Goal: Task Accomplishment & Management: Use online tool/utility

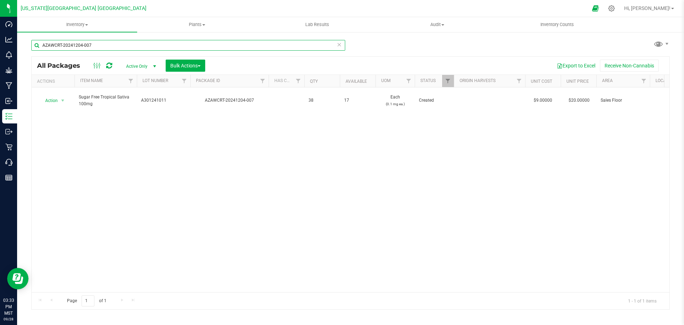
click at [94, 45] on input "AZAWCRT-20241204-007" at bounding box center [188, 45] width 314 height 11
type input "A"
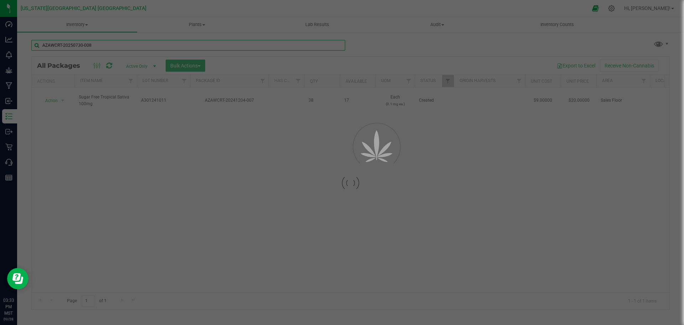
type input "AZAWCRT-20250730-008"
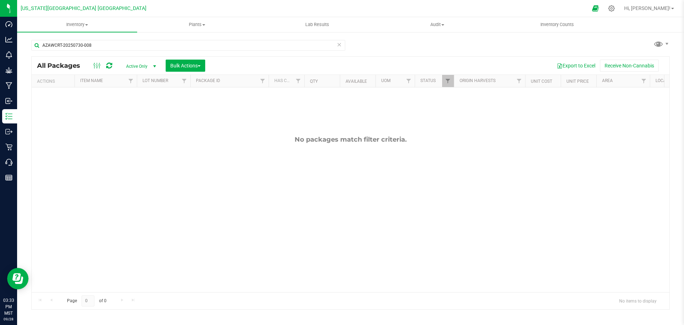
click at [154, 66] on span "select" at bounding box center [155, 66] width 6 height 6
click at [129, 109] on li "All" at bounding box center [139, 109] width 38 height 11
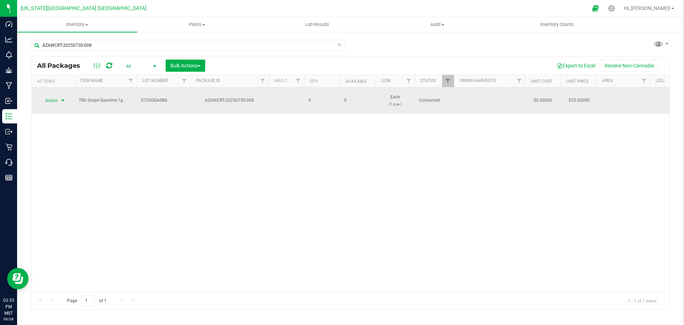
click at [55, 96] on span "Action" at bounding box center [48, 101] width 19 height 10
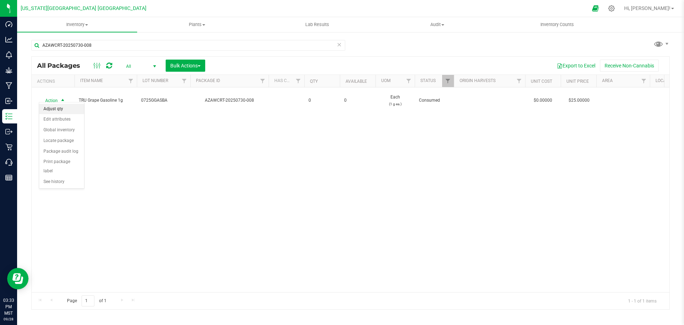
click at [51, 108] on li "Adjust qty" at bounding box center [61, 109] width 45 height 11
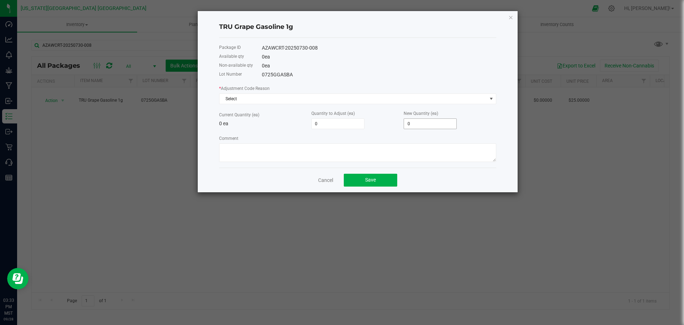
click at [422, 123] on input "0" at bounding box center [430, 124] width 52 height 10
type input "2"
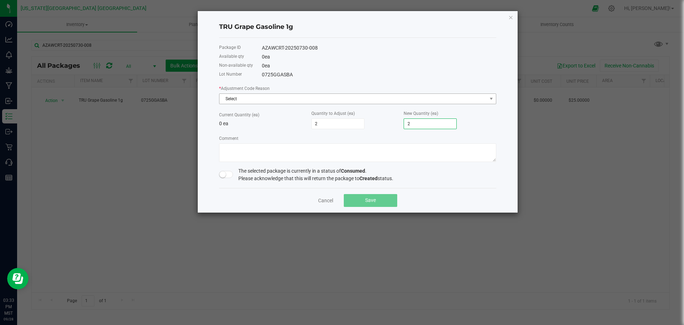
type input "2"
click at [271, 98] on span "Select" at bounding box center [354, 99] width 268 height 10
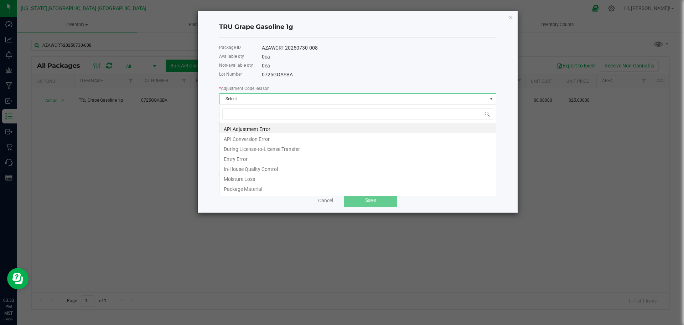
scroll to position [11, 277]
click at [236, 130] on li "API Adjustment Error" at bounding box center [358, 128] width 277 height 10
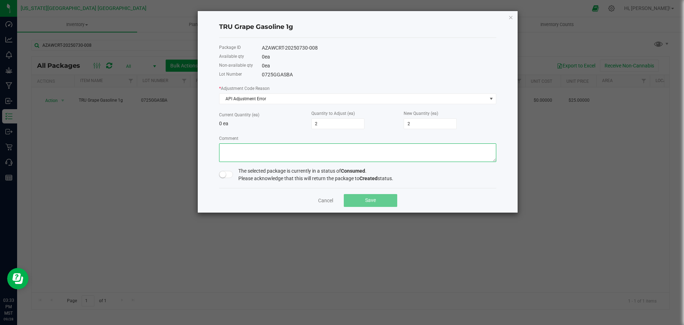
click at [242, 147] on textarea "Comment" at bounding box center [357, 152] width 277 height 19
type textarea "Found in inventory"
click at [223, 173] on small at bounding box center [223, 174] width 6 height 6
click at [373, 201] on span "Save" at bounding box center [370, 200] width 11 height 6
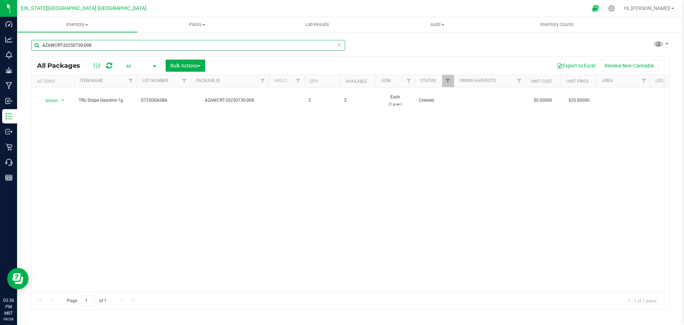
click at [85, 44] on input "AZAWCRT-20250730-008" at bounding box center [188, 45] width 314 height 11
click at [96, 47] on input "AZAWCRT-20250730-008" at bounding box center [188, 45] width 314 height 11
type input "A"
type input "AZAWCRT-20250731-006"
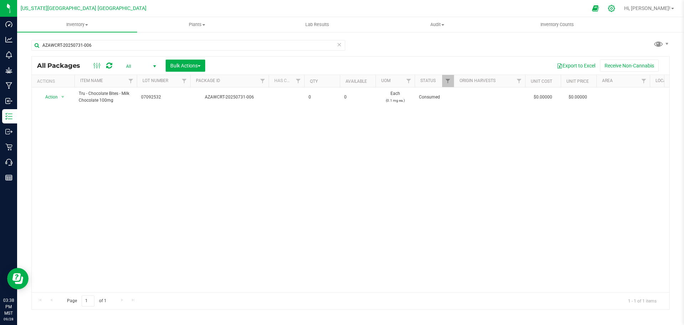
click at [615, 6] on icon at bounding box center [611, 8] width 7 height 7
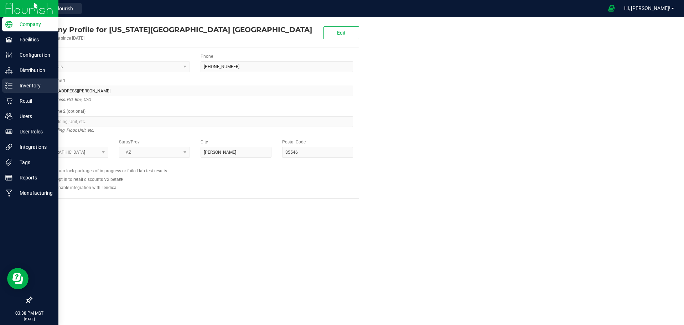
click at [27, 85] on p "Inventory" at bounding box center [33, 85] width 43 height 9
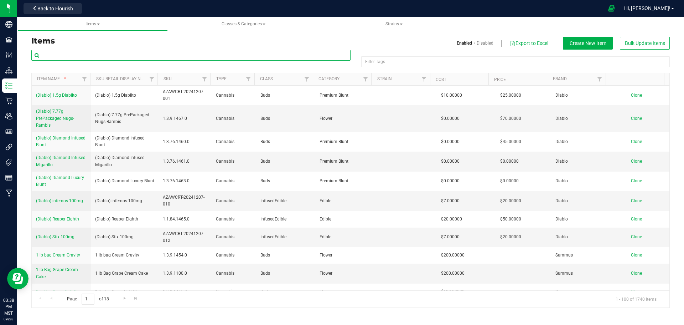
click at [152, 54] on input "text" at bounding box center [190, 55] width 319 height 11
type input "AZAWCRT-20250731-006"
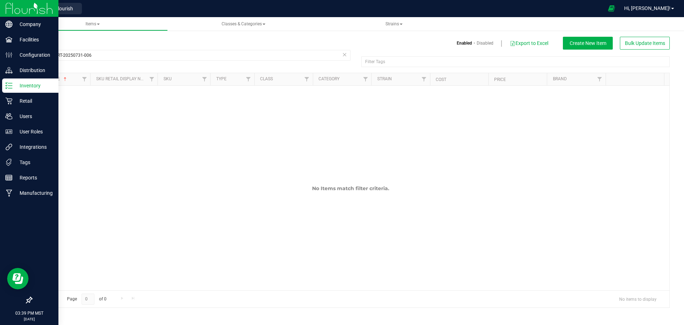
click at [23, 86] on p "Inventory" at bounding box center [33, 85] width 43 height 9
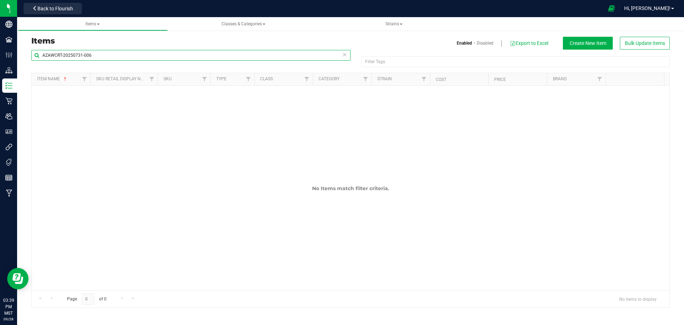
drag, startPoint x: 99, startPoint y: 55, endPoint x: 29, endPoint y: 61, distance: 71.2
click at [29, 61] on div "AZAWCRT-20250731-006 Filter Tags Filter Tags Item Name Sku Retail Display Name …" at bounding box center [350, 179] width 649 height 258
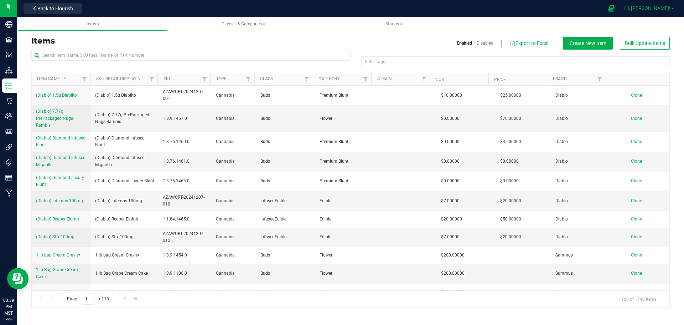
click at [656, 10] on span "Hi, [PERSON_NAME]!" at bounding box center [647, 8] width 46 height 6
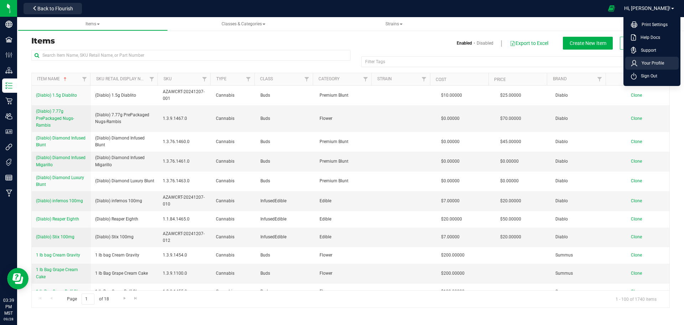
click at [650, 62] on span "Your Profile" at bounding box center [651, 63] width 27 height 7
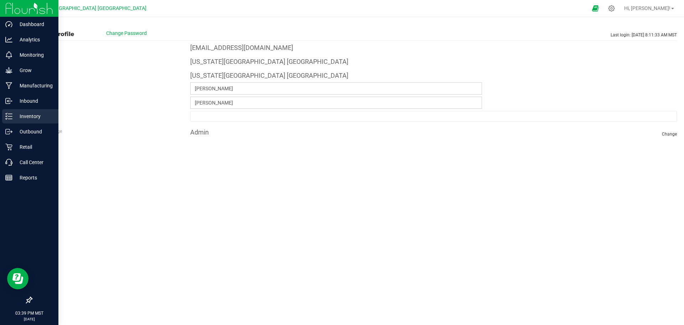
click at [27, 114] on p "Inventory" at bounding box center [33, 116] width 43 height 9
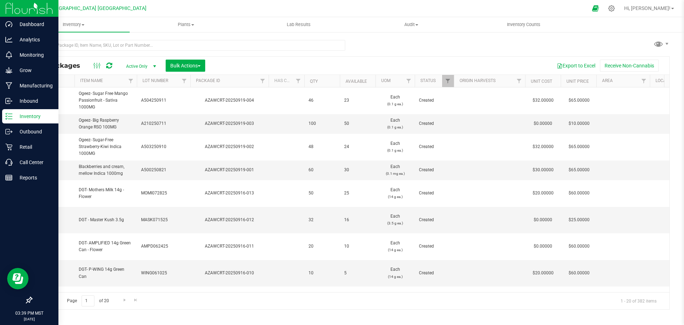
click at [0, 109] on link "Inventory" at bounding box center [29, 116] width 58 height 15
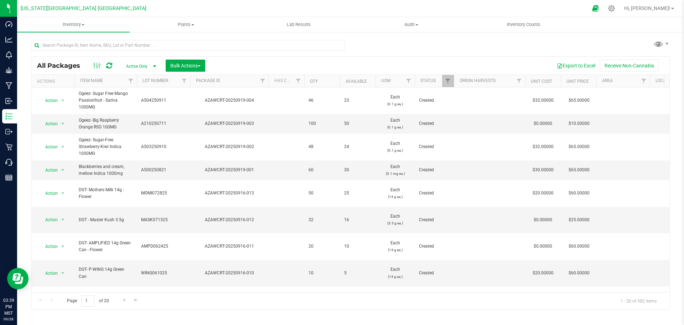
click at [143, 66] on span "Active Only" at bounding box center [139, 66] width 39 height 10
click at [133, 107] on li "All" at bounding box center [139, 109] width 38 height 11
click at [95, 46] on input "text" at bounding box center [188, 45] width 314 height 11
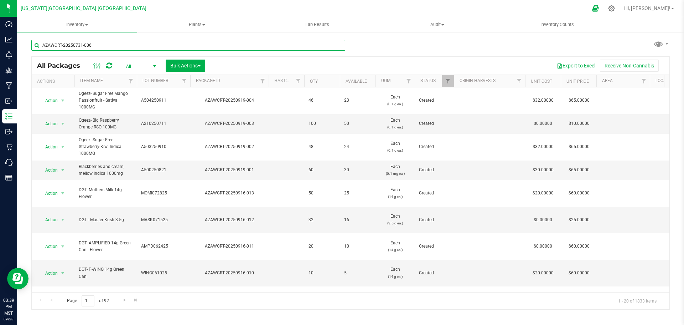
type input "AZAWCRT-20250731-006"
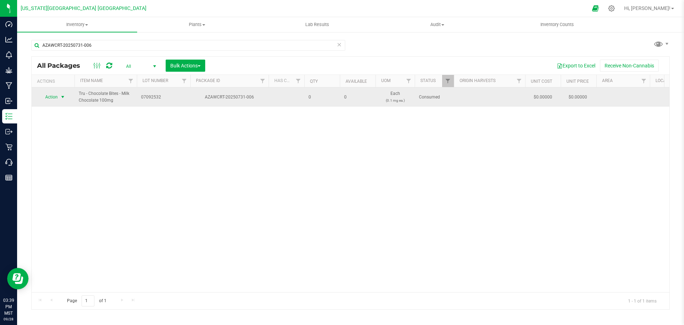
click at [52, 98] on span "Action" at bounding box center [48, 97] width 19 height 10
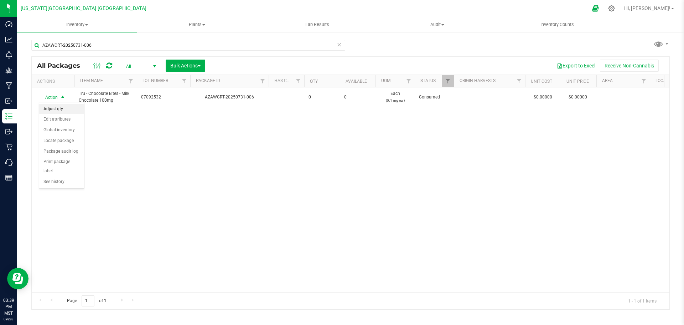
click at [51, 107] on li "Adjust qty" at bounding box center [61, 109] width 45 height 11
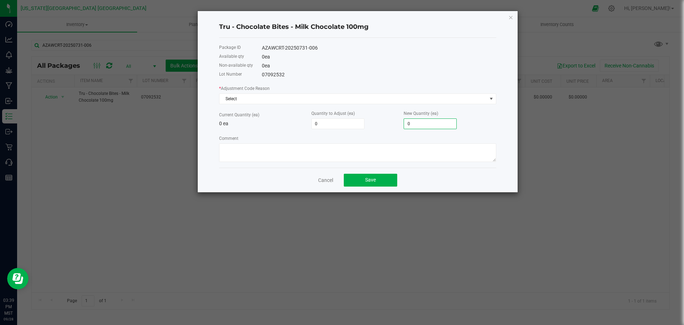
click at [408, 122] on input "0" at bounding box center [430, 124] width 52 height 10
type input "1"
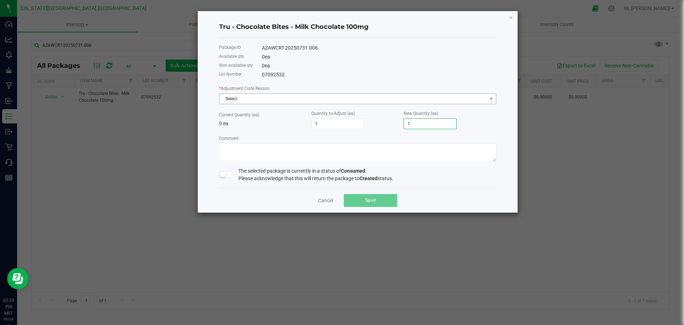
type input "1"
click at [330, 100] on span "Select" at bounding box center [354, 99] width 268 height 10
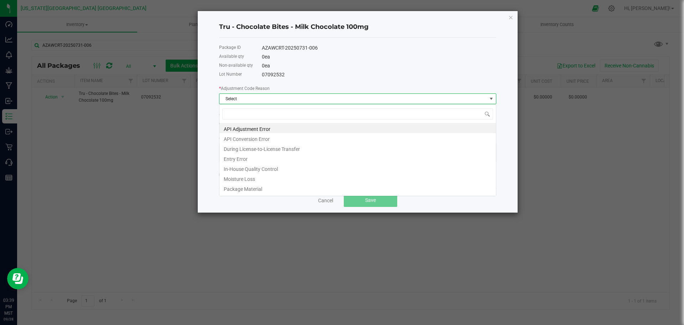
scroll to position [11, 277]
click at [244, 126] on li "API Adjustment Error" at bounding box center [358, 128] width 277 height 10
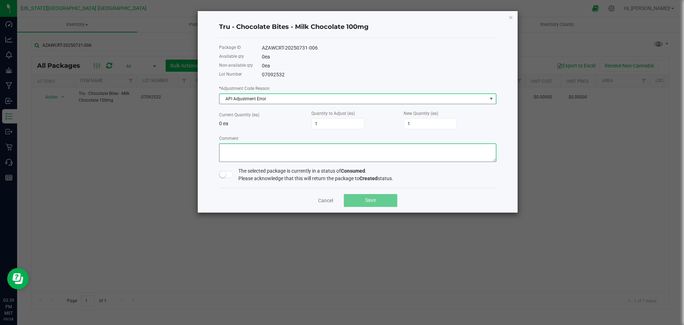
click at [244, 154] on textarea "Comment" at bounding box center [357, 152] width 277 height 19
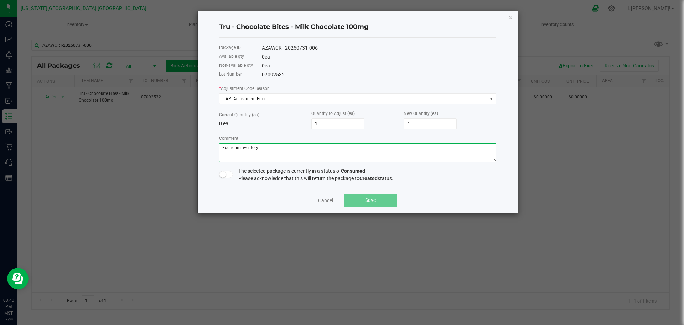
type textarea "Found in inventory"
drag, startPoint x: 225, startPoint y: 176, endPoint x: 270, endPoint y: 174, distance: 44.6
click at [228, 176] on span at bounding box center [226, 174] width 14 height 7
click at [368, 201] on span "Save" at bounding box center [370, 200] width 11 height 6
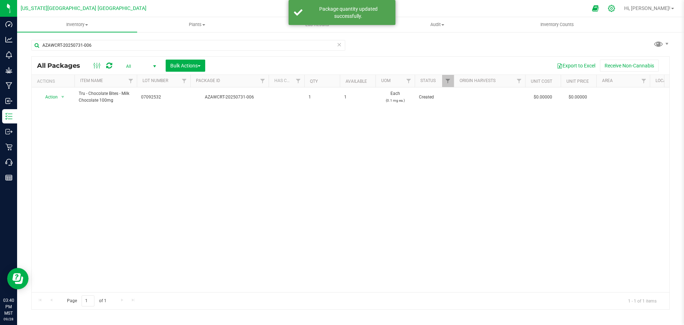
click at [615, 8] on icon at bounding box center [611, 8] width 7 height 7
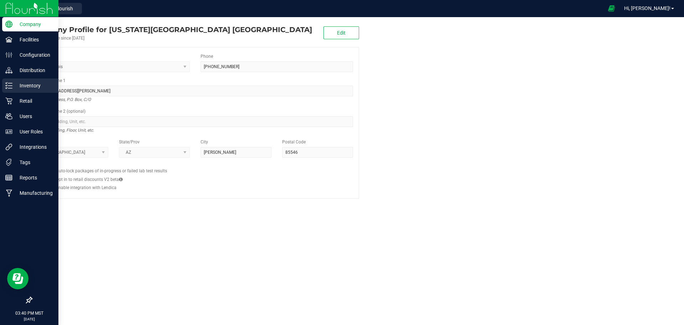
click at [32, 85] on p "Inventory" at bounding box center [33, 85] width 43 height 9
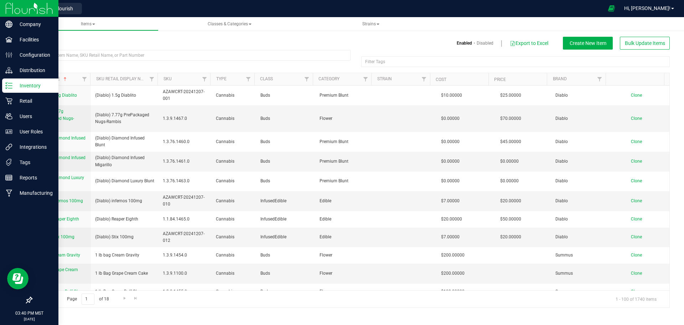
click at [0, 78] on link "Inventory" at bounding box center [29, 85] width 58 height 15
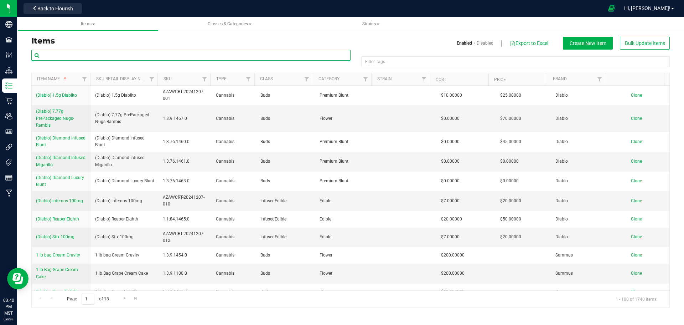
click at [104, 59] on input "text" at bounding box center [190, 55] width 319 height 11
type input "AZAWCRT-20250731-006"
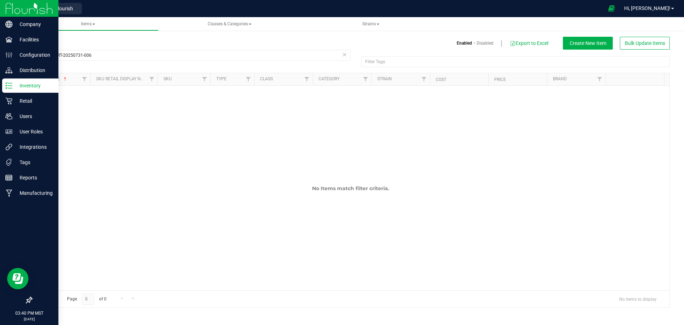
click at [25, 84] on p "Inventory" at bounding box center [33, 85] width 43 height 9
click at [25, 100] on p "Retail" at bounding box center [33, 101] width 43 height 9
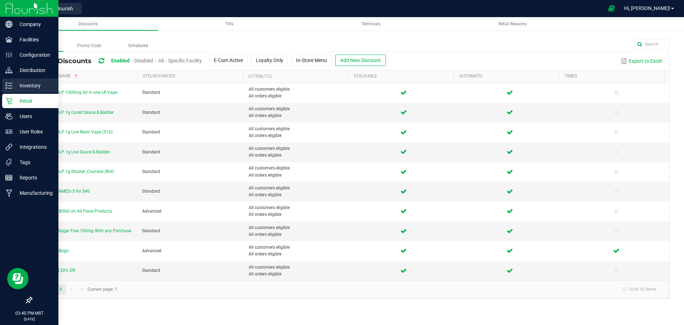
click at [31, 85] on p "Inventory" at bounding box center [33, 85] width 43 height 9
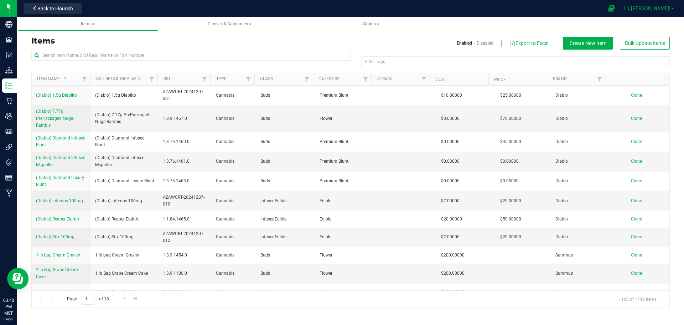
click at [661, 9] on span "Hi, [PERSON_NAME]!" at bounding box center [647, 8] width 46 height 6
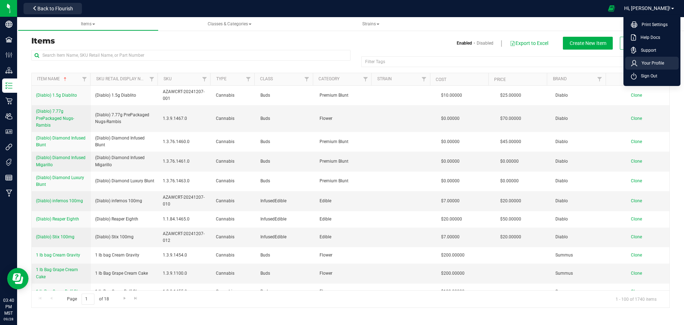
click at [645, 64] on span "Your Profile" at bounding box center [651, 63] width 27 height 7
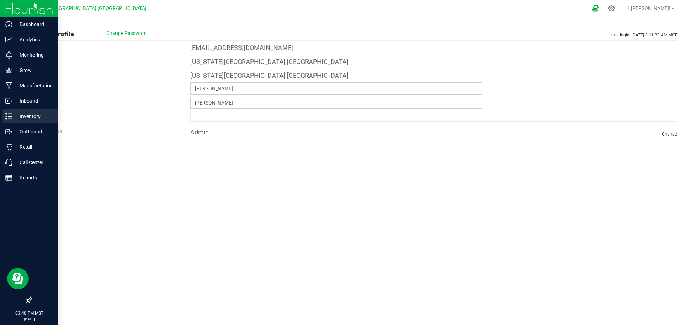
click at [28, 115] on p "Inventory" at bounding box center [33, 116] width 43 height 9
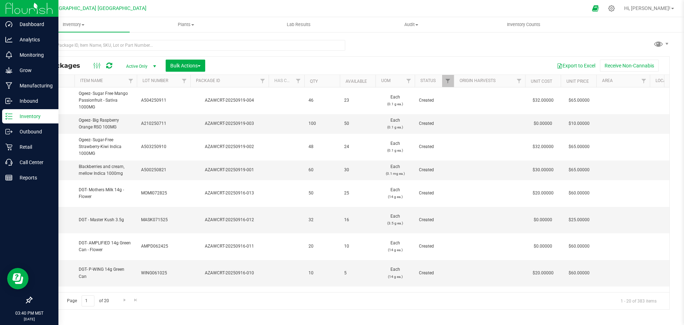
click at [139, 65] on span "Active Only" at bounding box center [139, 66] width 39 height 10
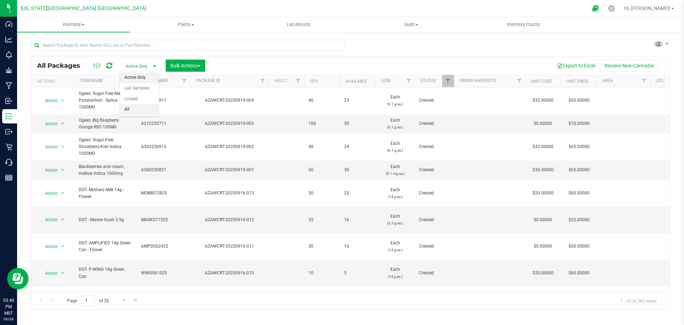
click at [127, 111] on li "All" at bounding box center [139, 109] width 38 height 11
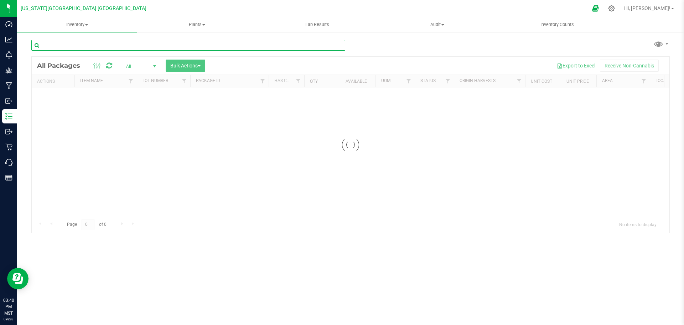
click at [109, 42] on input "text" at bounding box center [188, 45] width 314 height 11
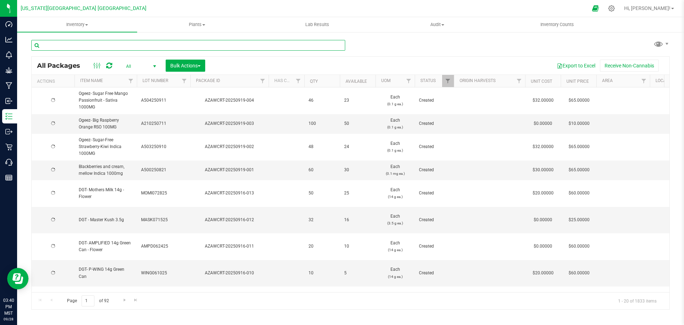
click at [108, 43] on input "text" at bounding box center [188, 45] width 314 height 11
click at [108, 42] on input "text" at bounding box center [188, 45] width 314 height 11
type input "AZAWCRT-20250731-006"
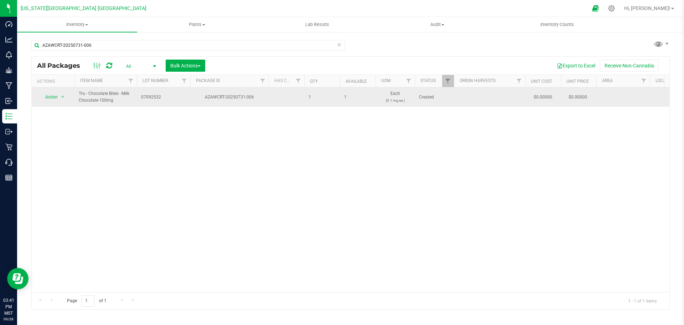
drag, startPoint x: 257, startPoint y: 98, endPoint x: 205, endPoint y: 97, distance: 52.4
click at [205, 97] on div "AZAWCRT-20250731-006" at bounding box center [229, 97] width 81 height 7
drag, startPoint x: 213, startPoint y: 98, endPoint x: 129, endPoint y: 99, distance: 84.1
click at [129, 99] on td "Tru - Chocolate Bites - Milk Chocolate 100mg" at bounding box center [105, 96] width 62 height 19
copy span "Tru - Chocolate Bites - Milk Chocolate 100mg"
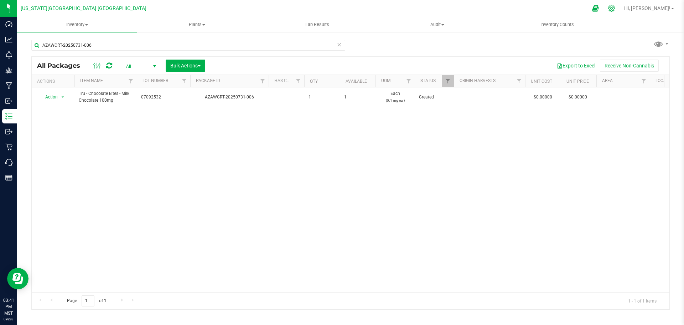
click at [615, 11] on icon at bounding box center [611, 8] width 7 height 7
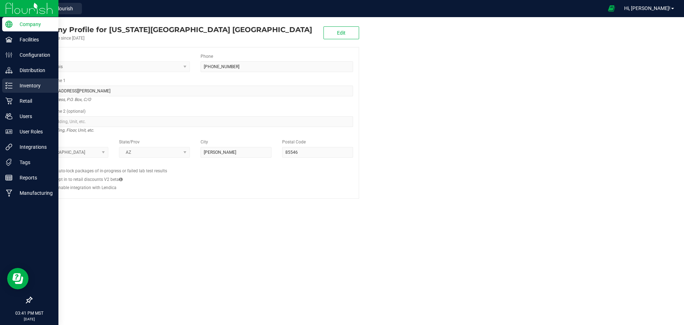
click at [35, 84] on p "Inventory" at bounding box center [33, 85] width 43 height 9
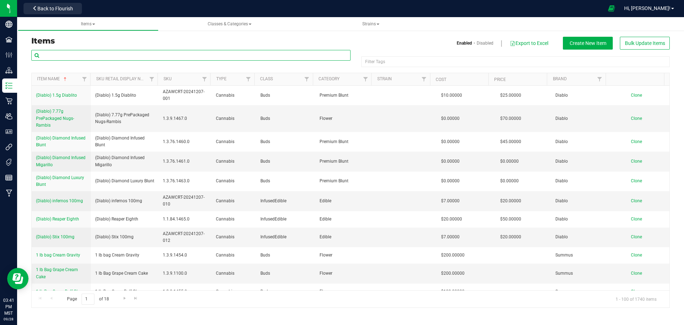
paste input "Tru - Chocolate Bites - Milk Chocolate 100mg"
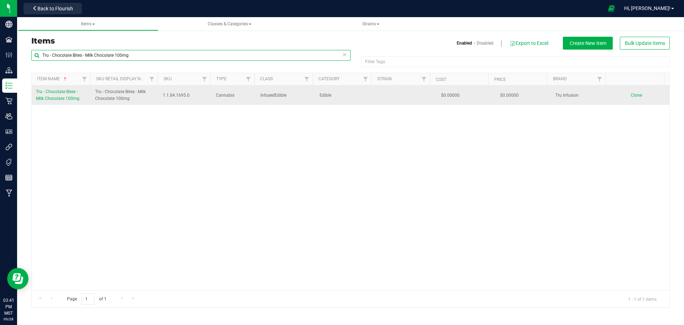
type input "Tru - Chocolate Bites - Milk Chocolate 100mg"
click at [63, 96] on span "Tru - Chocolate Bites - Milk Chocolate 100mg" at bounding box center [57, 95] width 43 height 12
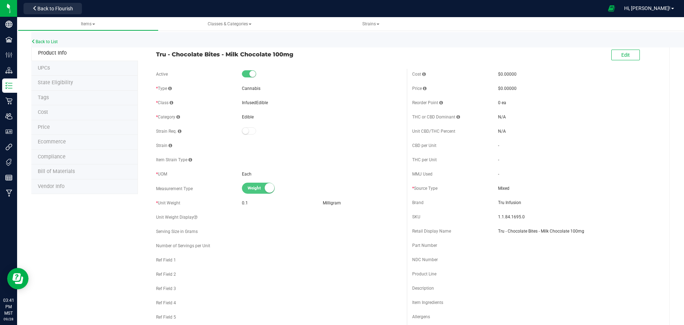
click at [46, 127] on span "Price" at bounding box center [44, 127] width 12 height 6
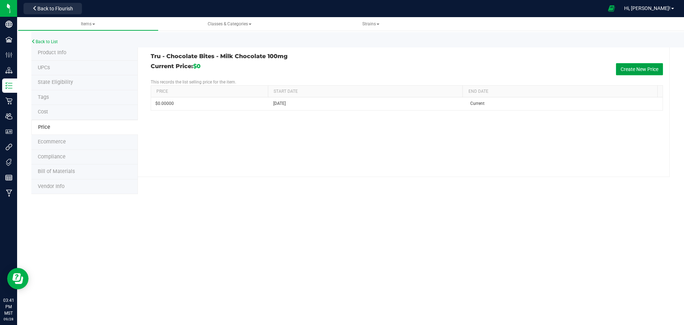
click at [643, 69] on button "Create New Price" at bounding box center [639, 69] width 47 height 12
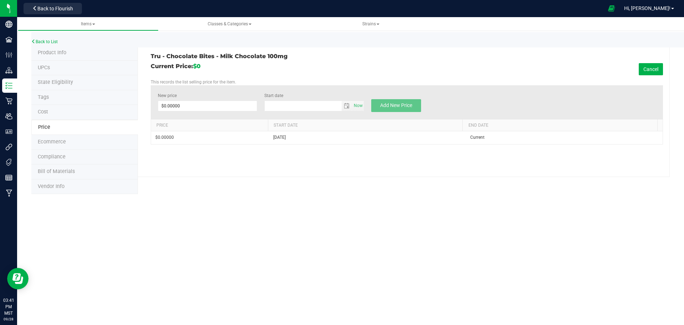
type input "[DATE]"
click at [201, 105] on span at bounding box center [208, 105] width 100 height 11
type input "14"
click at [389, 103] on span "Add New Price" at bounding box center [396, 105] width 32 height 6
type input "$0.00000"
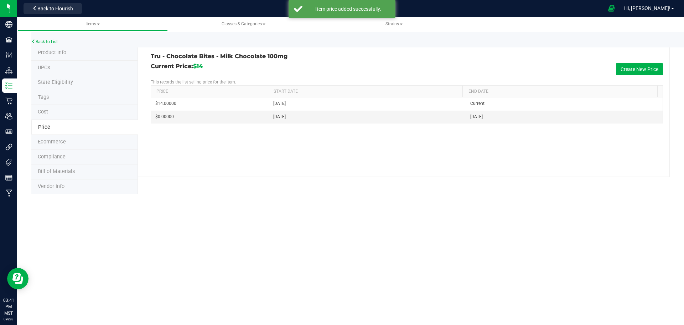
click at [40, 39] on div "Back to List" at bounding box center [373, 39] width 684 height 15
click at [41, 41] on link "Back to List" at bounding box center [44, 41] width 26 height 5
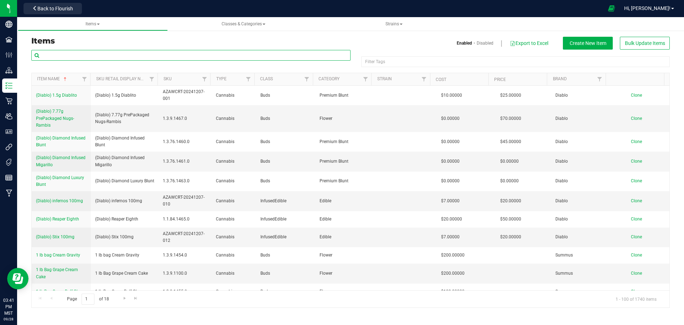
paste input "Tru - Chocolate Bites - Milk Chocolate 100mg"
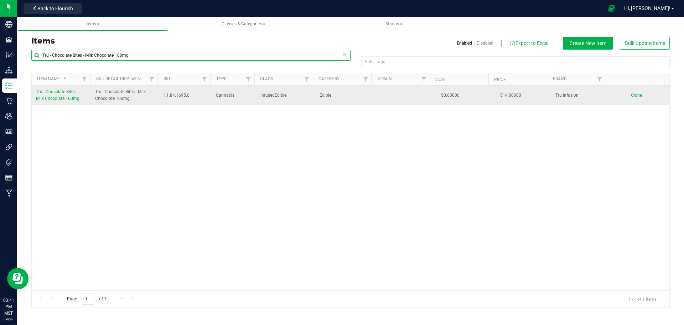
type input "Tru - Chocolate Bites - Milk Chocolate 100mg"
click at [61, 97] on span "Tru - Chocolate Bites - Milk Chocolate 100mg" at bounding box center [57, 95] width 43 height 12
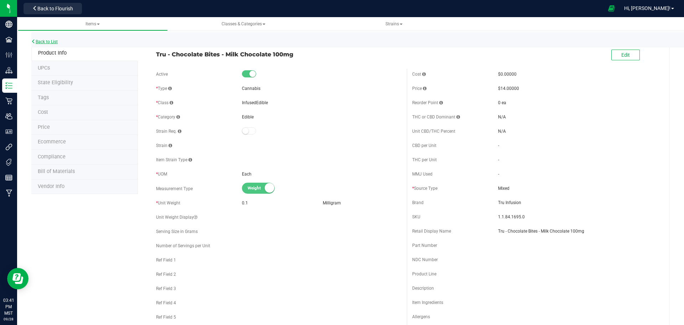
click at [38, 41] on link "Back to List" at bounding box center [44, 41] width 26 height 5
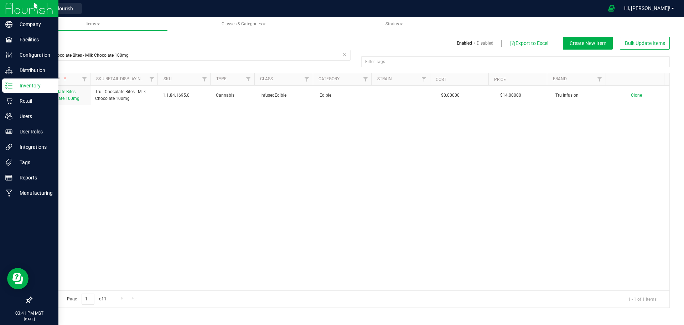
click at [29, 82] on p "Inventory" at bounding box center [33, 85] width 43 height 9
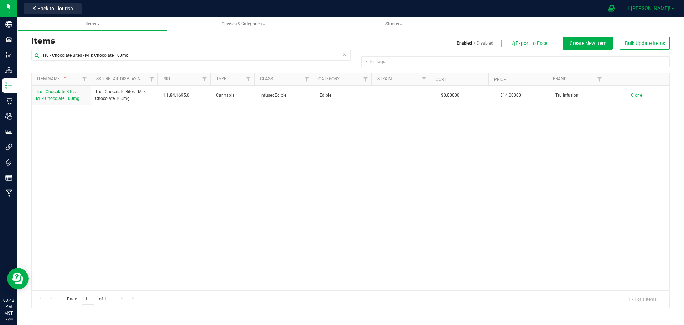
click at [650, 7] on span "Hi, [PERSON_NAME]!" at bounding box center [647, 8] width 46 height 6
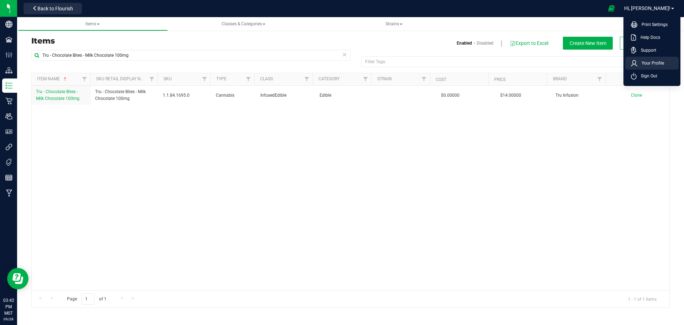
click at [645, 65] on span "Your Profile" at bounding box center [651, 63] width 27 height 7
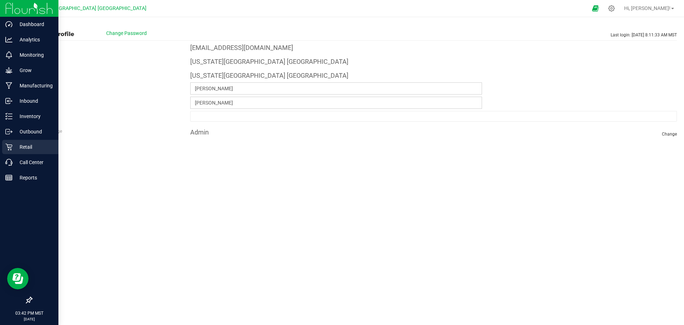
click at [29, 148] on p "Retail" at bounding box center [33, 147] width 43 height 9
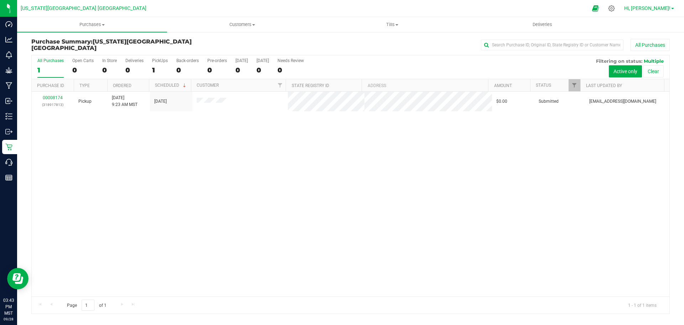
click at [656, 10] on span "Hi, [PERSON_NAME]!" at bounding box center [647, 8] width 46 height 6
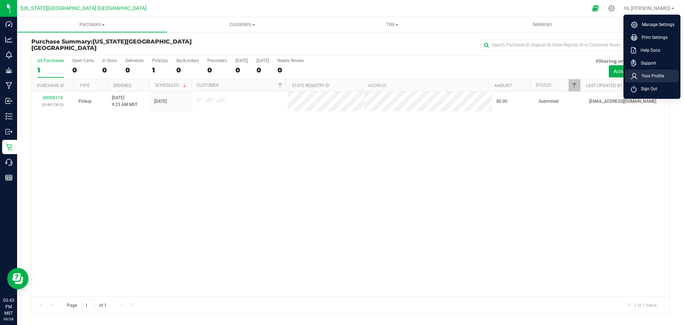
click at [655, 77] on span "Your Profile" at bounding box center [651, 75] width 27 height 7
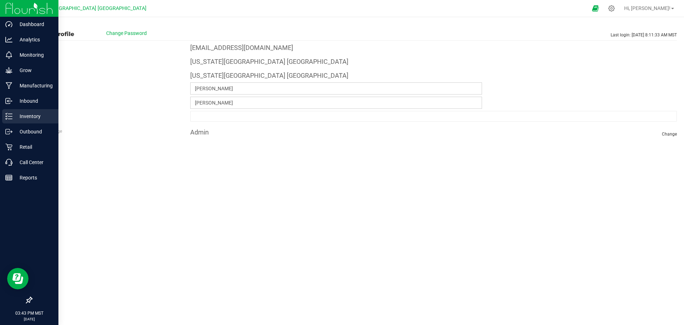
click at [28, 115] on p "Inventory" at bounding box center [33, 116] width 43 height 9
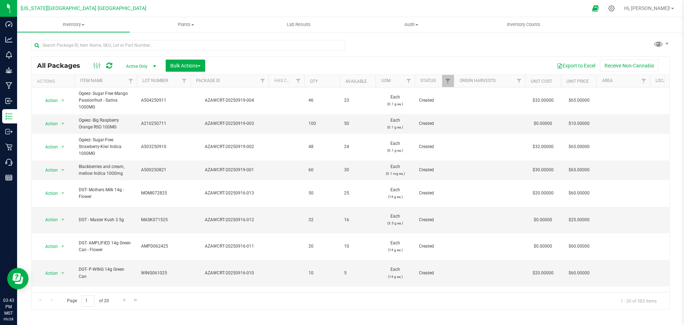
click at [141, 67] on span "Active Only" at bounding box center [139, 66] width 39 height 10
click at [133, 108] on li "All" at bounding box center [139, 109] width 38 height 11
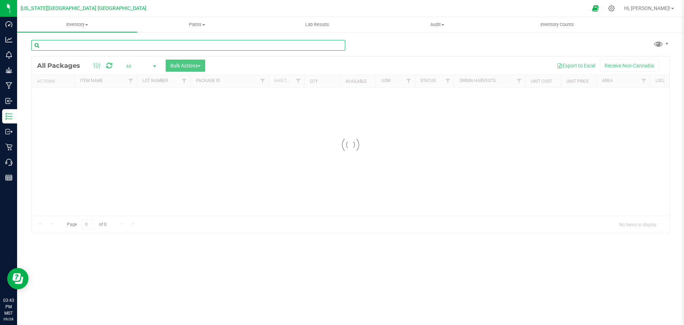
click at [118, 44] on input "text" at bounding box center [188, 45] width 314 height 11
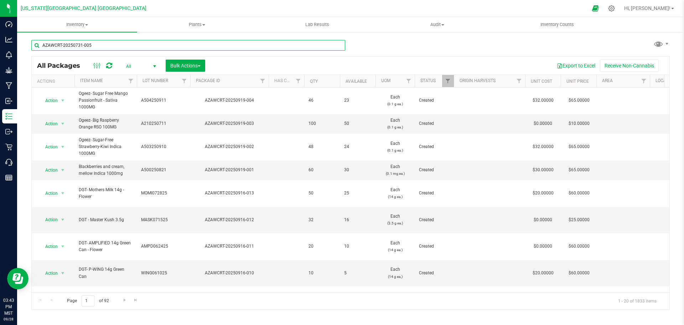
type input "AZAWCRT-20250731-005"
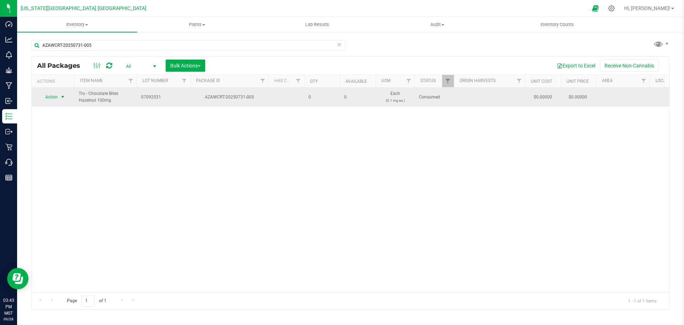
click at [52, 95] on span "Action" at bounding box center [48, 97] width 19 height 10
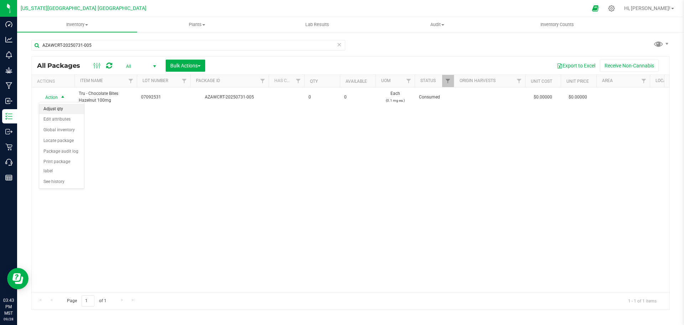
click at [53, 108] on li "Adjust qty" at bounding box center [61, 109] width 45 height 11
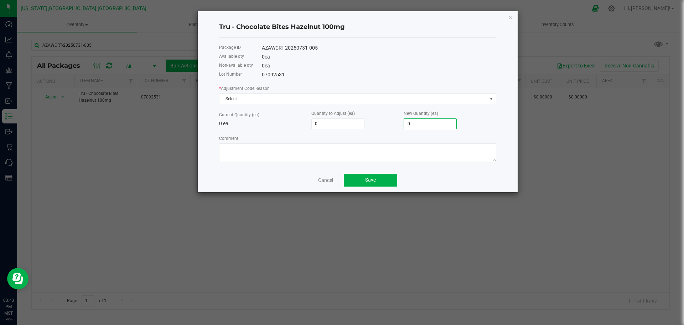
click at [418, 126] on input "0" at bounding box center [430, 124] width 52 height 10
type input "1"
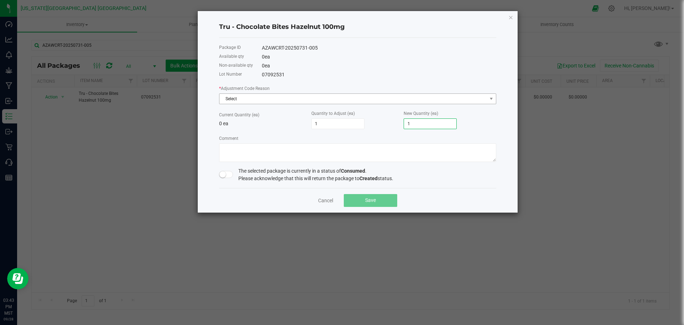
type input "1"
click at [323, 98] on span "Select" at bounding box center [354, 99] width 268 height 10
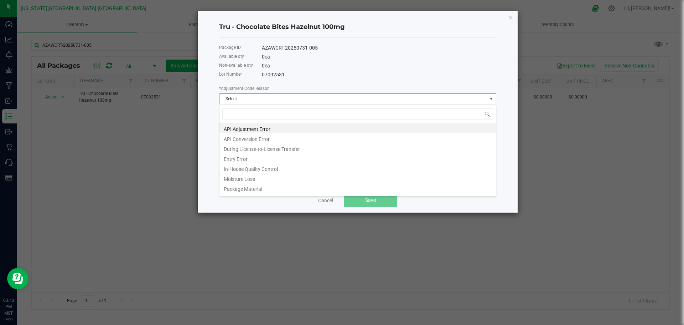
scroll to position [11, 277]
click at [233, 129] on li "API Adjustment Error" at bounding box center [358, 128] width 277 height 10
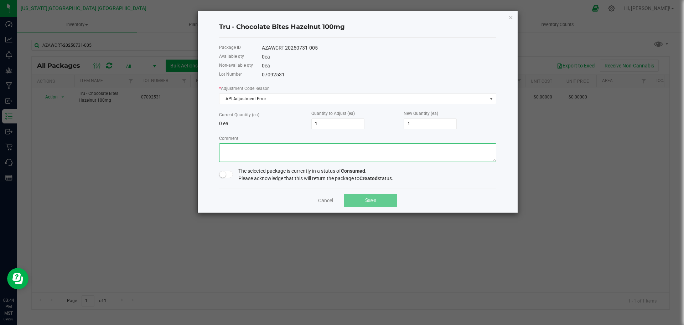
click at [233, 149] on textarea "Comment" at bounding box center [357, 152] width 277 height 19
type textarea "Found in inventory"
click at [229, 174] on span at bounding box center [226, 174] width 14 height 7
click at [370, 200] on span "Save" at bounding box center [370, 200] width 11 height 6
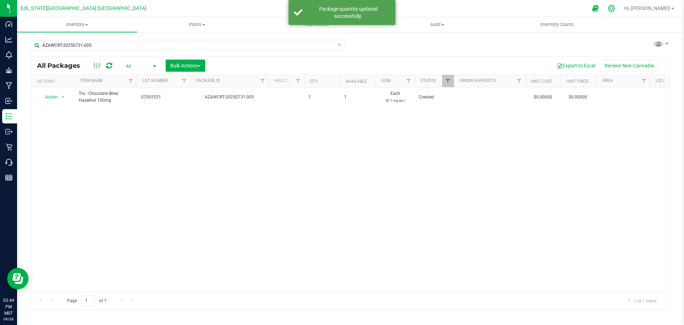
click at [615, 9] on icon at bounding box center [611, 8] width 7 height 7
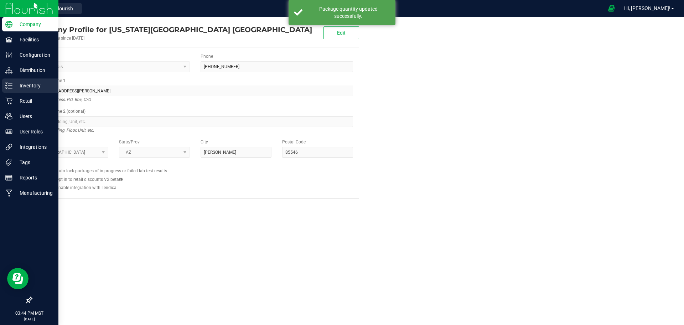
click at [23, 83] on p "Inventory" at bounding box center [33, 85] width 43 height 9
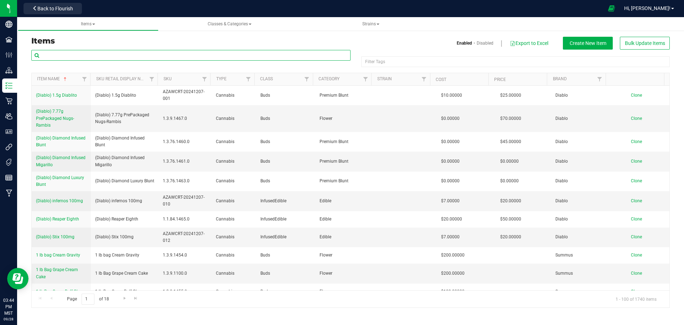
click at [94, 53] on input "text" at bounding box center [190, 55] width 319 height 11
type input "AZAWCRT-20250731-005"
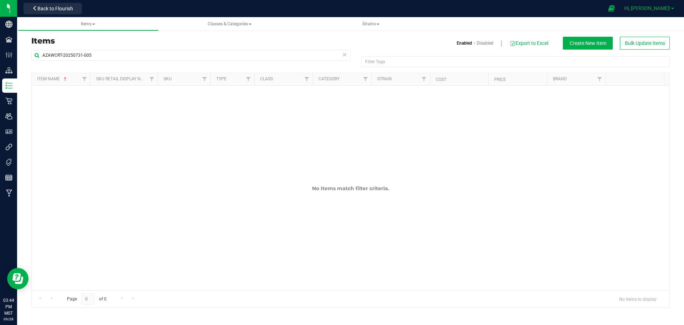
click at [653, 9] on span "Hi, [PERSON_NAME]!" at bounding box center [647, 8] width 46 height 6
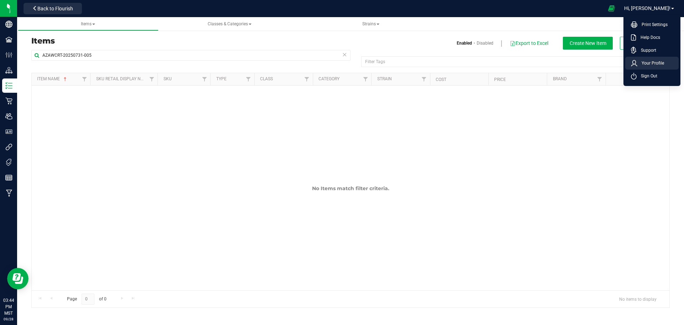
click at [647, 63] on span "Your Profile" at bounding box center [651, 63] width 27 height 7
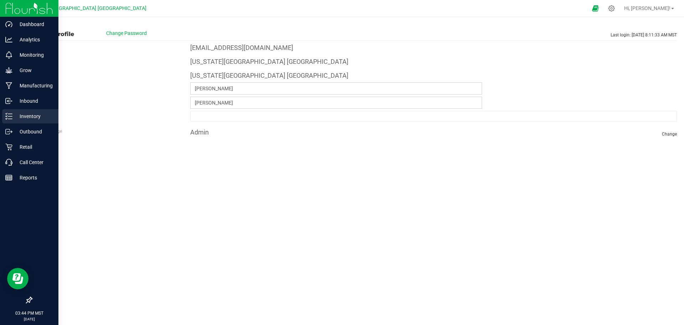
click at [24, 114] on p "Inventory" at bounding box center [33, 116] width 43 height 9
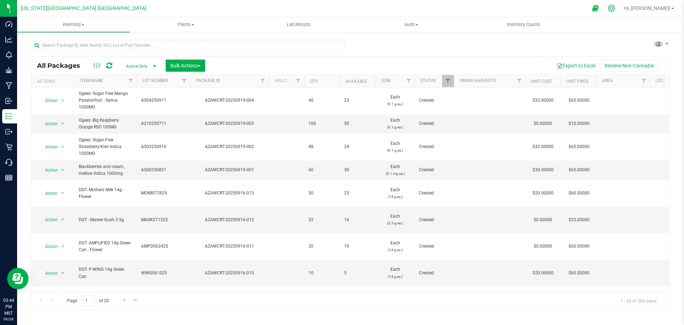
click at [615, 10] on icon at bounding box center [611, 8] width 7 height 7
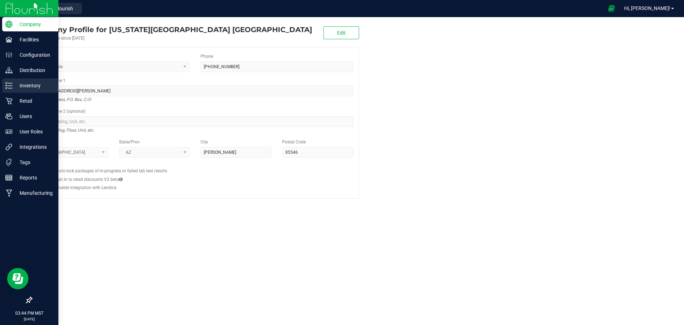
click at [27, 87] on p "Inventory" at bounding box center [33, 85] width 43 height 9
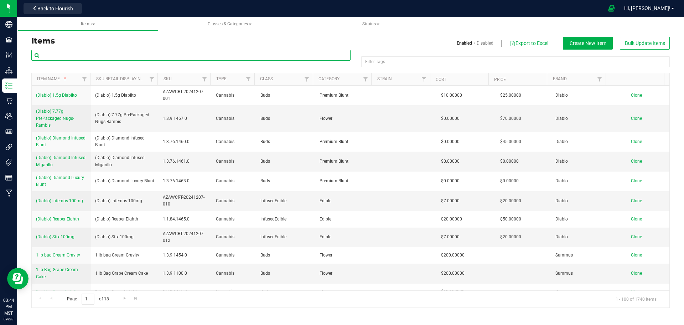
click at [64, 55] on input "text" at bounding box center [190, 55] width 319 height 11
type input "AZAWCRT-20250731-005"
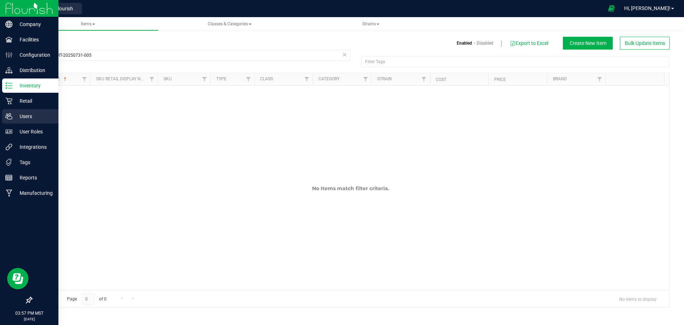
click at [26, 114] on p "Users" at bounding box center [33, 116] width 43 height 9
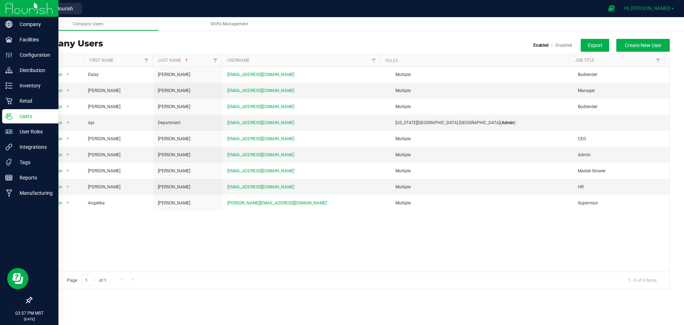
click at [656, 8] on span "Hi, [PERSON_NAME]!" at bounding box center [647, 8] width 46 height 6
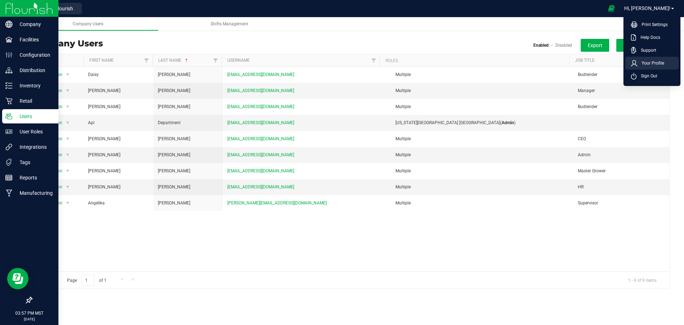
click at [656, 63] on span "Your Profile" at bounding box center [651, 63] width 27 height 7
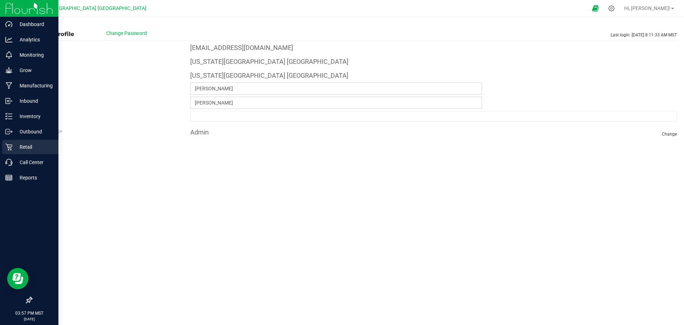
click at [24, 148] on p "Retail" at bounding box center [33, 147] width 43 height 9
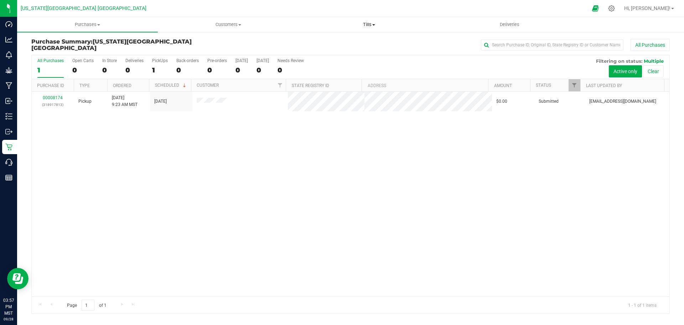
click at [368, 22] on span "Tills" at bounding box center [369, 24] width 140 height 6
click at [313, 42] on span "Manage tills" at bounding box center [323, 43] width 48 height 6
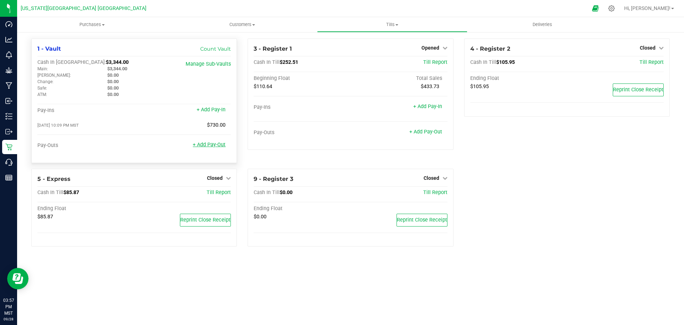
click at [215, 148] on link "+ Add Pay-Out" at bounding box center [209, 144] width 33 height 6
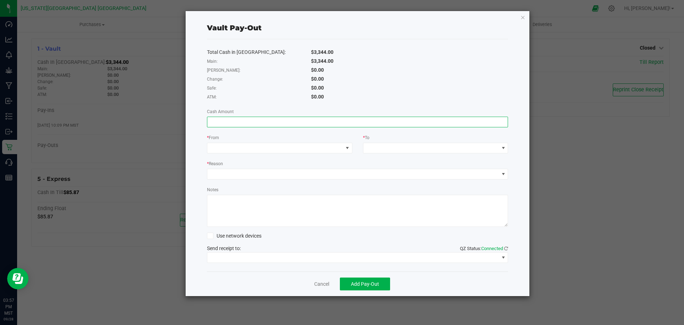
click at [223, 122] on input at bounding box center [357, 122] width 301 height 10
type input "$2,800.00"
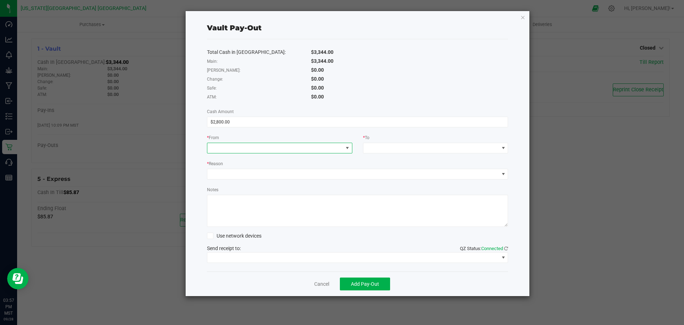
click at [248, 150] on span at bounding box center [275, 148] width 136 height 10
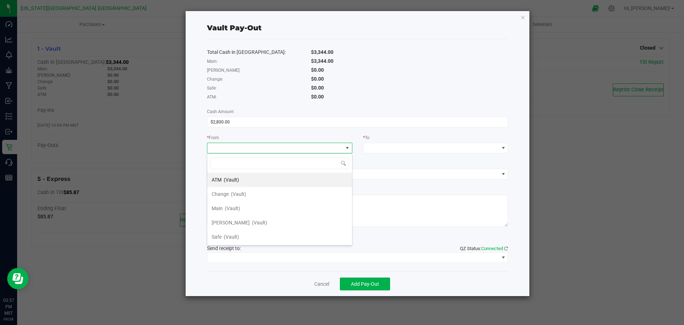
scroll to position [11, 145]
click at [220, 207] on span "Main" at bounding box center [217, 208] width 11 height 6
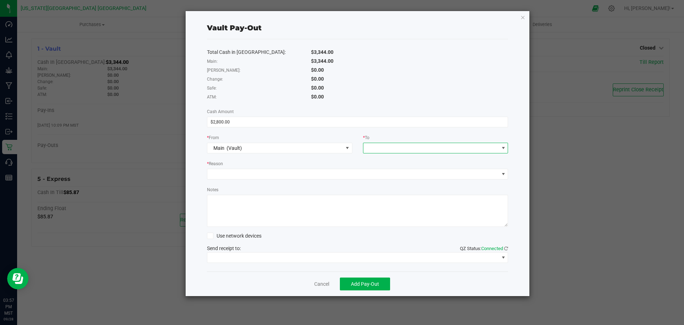
click at [389, 146] on span at bounding box center [431, 148] width 136 height 10
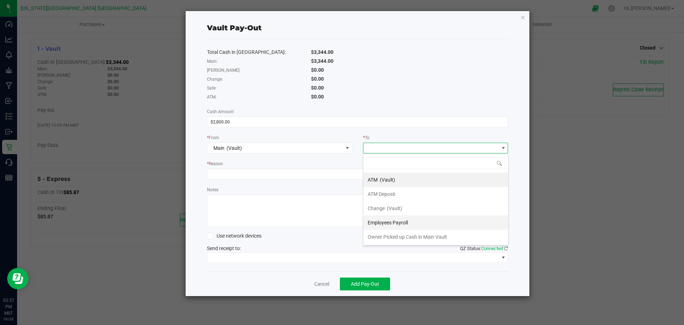
click at [385, 222] on span "Employees Payroll" at bounding box center [388, 223] width 40 height 6
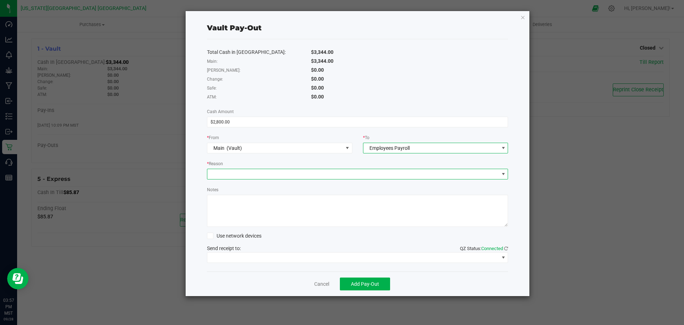
click at [321, 173] on span at bounding box center [353, 174] width 292 height 10
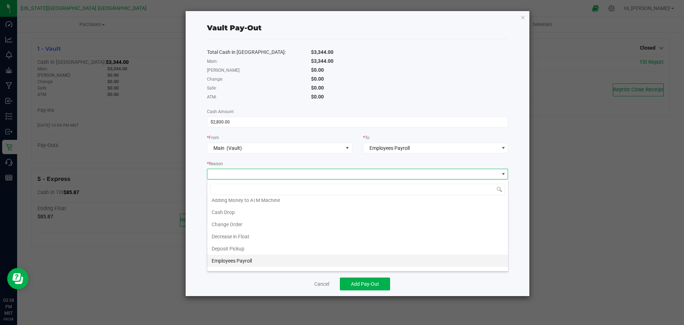
scroll to position [26, 0]
click at [226, 253] on li "Employees Payroll" at bounding box center [357, 252] width 301 height 12
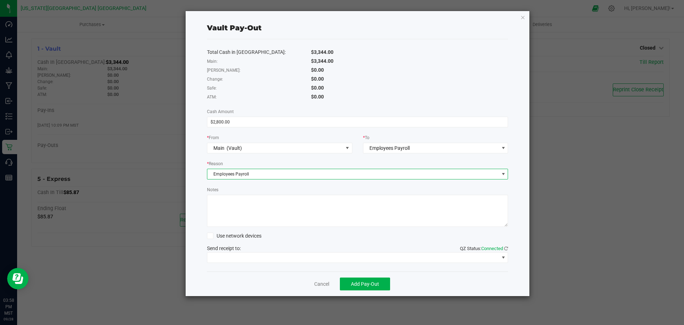
click at [233, 195] on textarea "Notes" at bounding box center [357, 211] width 301 height 32
click at [243, 200] on textarea "Notes" at bounding box center [357, 211] width 301 height 32
click at [225, 206] on textarea "Notes" at bounding box center [357, 211] width 301 height 32
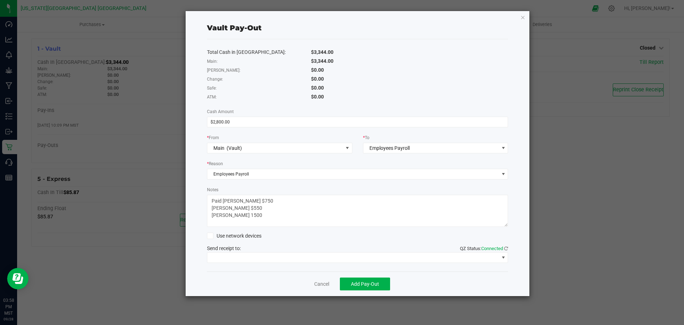
click at [222, 216] on textarea "Notes" at bounding box center [357, 211] width 301 height 32
click at [225, 215] on textarea "Notes" at bounding box center [357, 211] width 301 height 32
click at [227, 215] on textarea "Notes" at bounding box center [357, 211] width 301 height 32
type textarea "Paid [PERSON_NAME] $750 [PERSON_NAME] $550 [PERSON_NAME] $1500"
click at [342, 258] on span at bounding box center [353, 257] width 292 height 10
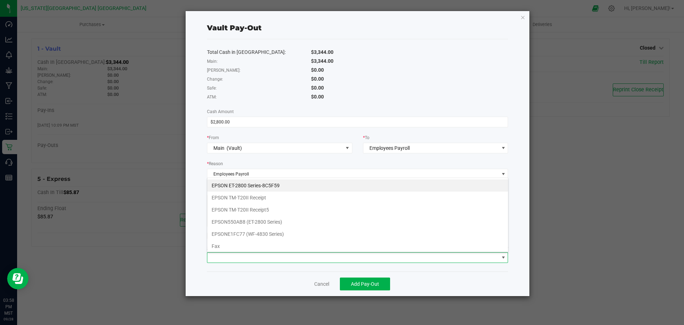
scroll to position [11, 301]
click at [260, 196] on Receipt "EPSON TM-T20II Receipt" at bounding box center [357, 197] width 301 height 12
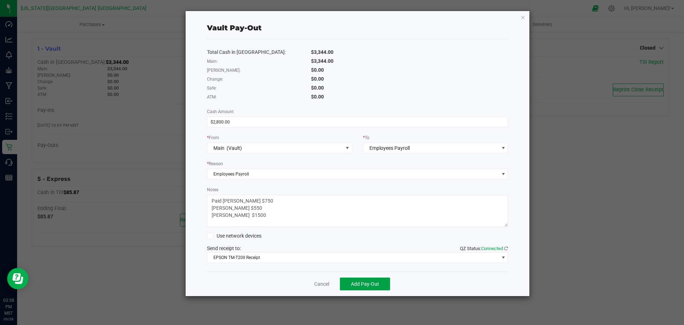
click at [369, 282] on span "Add Pay-Out" at bounding box center [365, 284] width 28 height 6
drag, startPoint x: 523, startPoint y: 16, endPoint x: 508, endPoint y: 26, distance: 17.8
click at [523, 16] on icon "button" at bounding box center [523, 17] width 5 height 9
